Goal: Entertainment & Leisure: Consume media (video, audio)

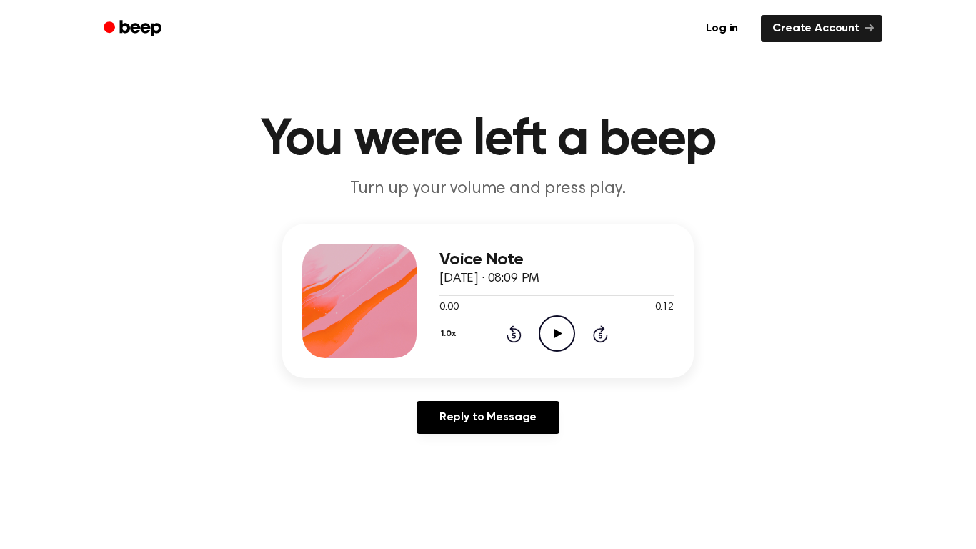
click at [552, 335] on icon "Play Audio" at bounding box center [557, 333] width 36 height 36
click at [559, 338] on icon at bounding box center [557, 333] width 6 height 9
click at [554, 337] on icon "Play Audio" at bounding box center [557, 333] width 36 height 36
click at [514, 335] on icon at bounding box center [514, 335] width 4 height 6
click at [556, 342] on icon "Pause Audio" at bounding box center [557, 333] width 36 height 36
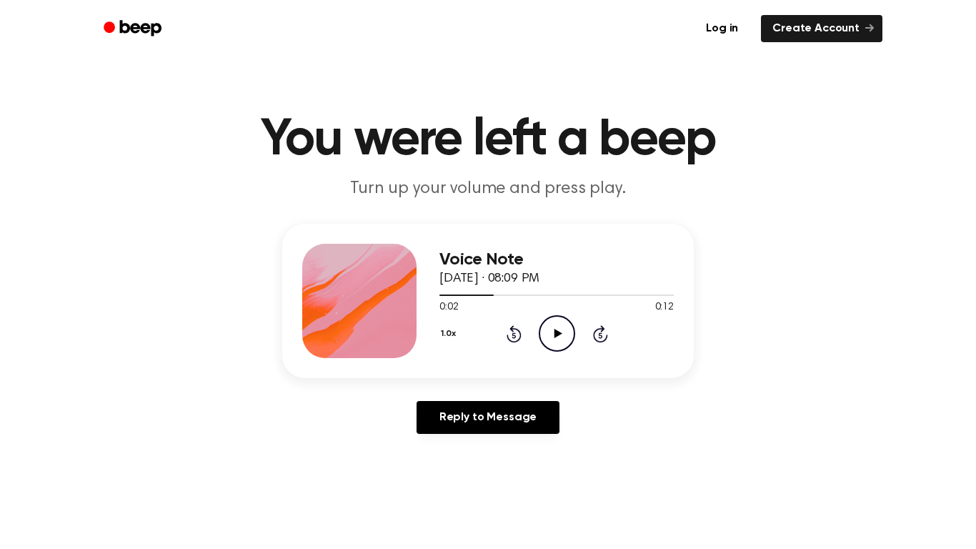
click at [554, 343] on icon "Play Audio" at bounding box center [557, 333] width 36 height 36
click at [557, 334] on icon "Pause Audio" at bounding box center [557, 333] width 36 height 36
click at [542, 343] on circle at bounding box center [557, 333] width 35 height 35
click at [566, 336] on icon "Pause Audio" at bounding box center [557, 333] width 36 height 36
click at [562, 339] on icon "Play Audio" at bounding box center [557, 333] width 36 height 36
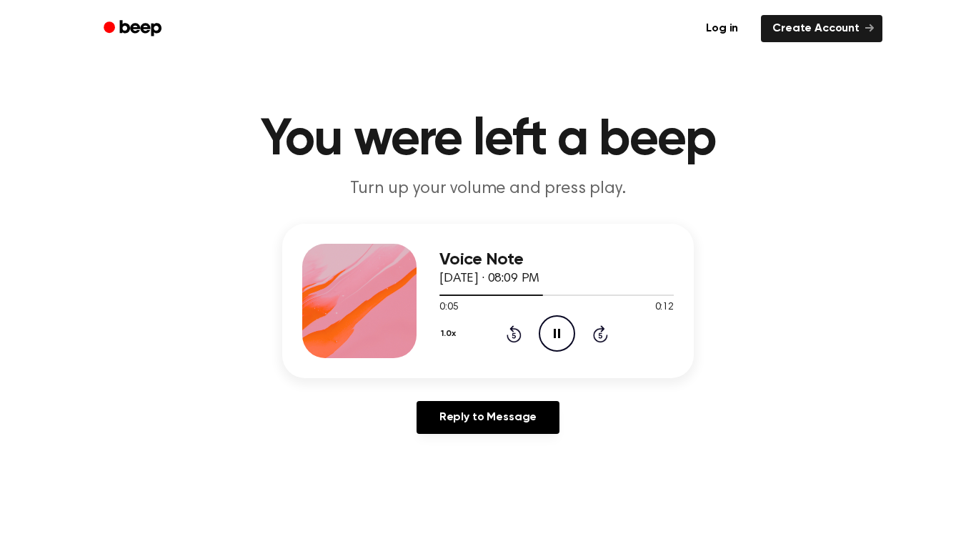
click at [566, 340] on icon "Pause Audio" at bounding box center [557, 333] width 36 height 36
click at [566, 336] on icon "Play Audio" at bounding box center [557, 333] width 36 height 36
click at [549, 339] on icon "Pause Audio" at bounding box center [557, 333] width 36 height 36
click at [555, 341] on icon "Play Audio" at bounding box center [557, 333] width 36 height 36
click at [549, 333] on icon "Pause Audio" at bounding box center [557, 333] width 36 height 36
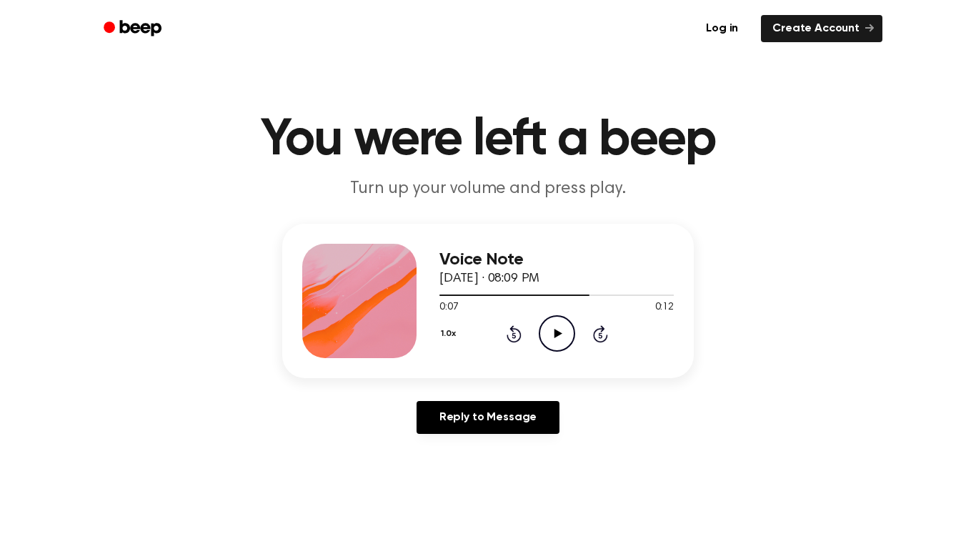
click at [514, 335] on icon at bounding box center [514, 335] width 4 height 6
click at [558, 334] on icon at bounding box center [558, 333] width 8 height 9
click at [556, 334] on icon "Pause Audio" at bounding box center [557, 333] width 36 height 36
click at [560, 322] on icon "Play Audio" at bounding box center [557, 333] width 36 height 36
click at [554, 337] on icon at bounding box center [557, 333] width 6 height 9
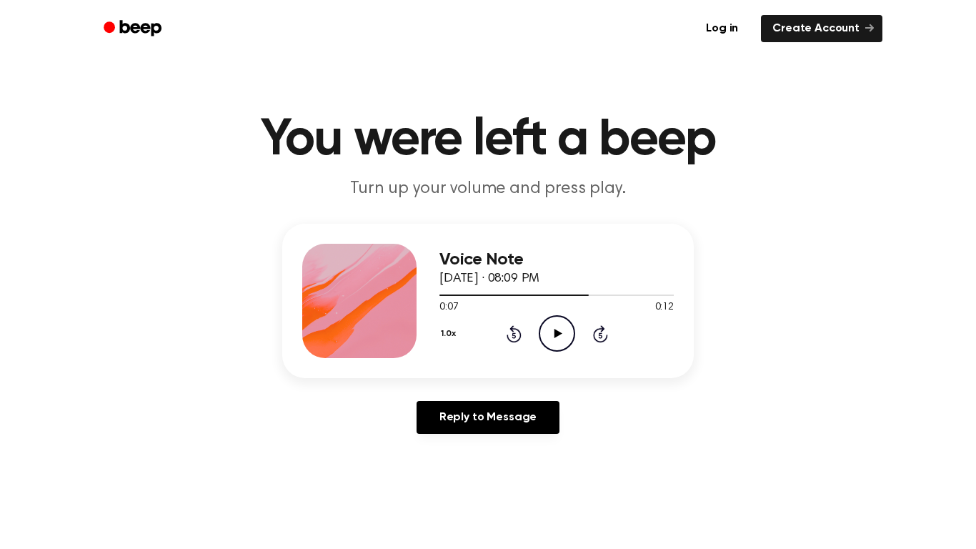
click at [560, 327] on icon "Play Audio" at bounding box center [557, 333] width 36 height 36
click at [554, 332] on icon at bounding box center [557, 333] width 6 height 9
click at [537, 330] on div "1.0x Rewind 5 seconds Play Audio Skip 5 seconds" at bounding box center [557, 333] width 234 height 36
click at [553, 335] on icon "Play Audio" at bounding box center [557, 333] width 36 height 36
click at [550, 334] on icon "Pause Audio" at bounding box center [557, 333] width 36 height 36
